Goal: Transaction & Acquisition: Purchase product/service

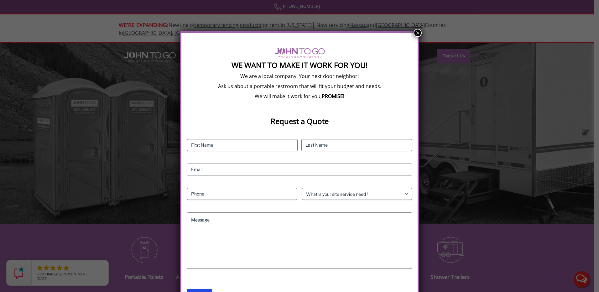
click at [415, 33] on button "×" at bounding box center [418, 33] width 8 height 8
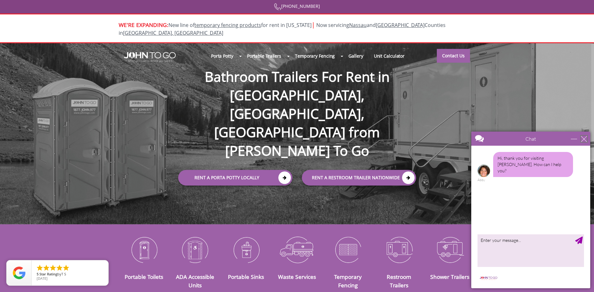
click at [586, 139] on div "close" at bounding box center [584, 139] width 6 height 6
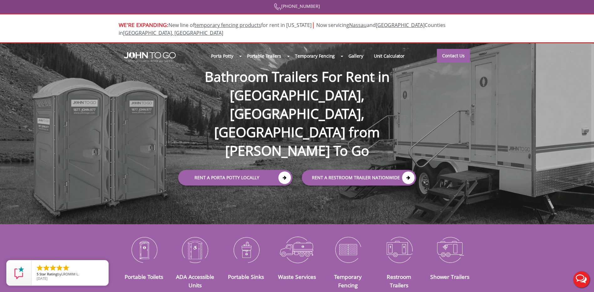
click at [147, 244] on div at bounding box center [297, 146] width 594 height 292
click at [141, 273] on link "Portable Toilets" at bounding box center [144, 277] width 39 height 8
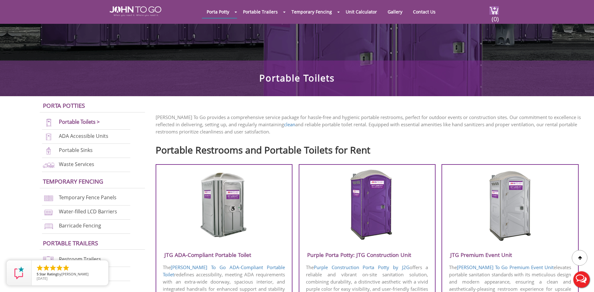
scroll to position [94, 0]
